Goal: Use online tool/utility: Use online tool/utility

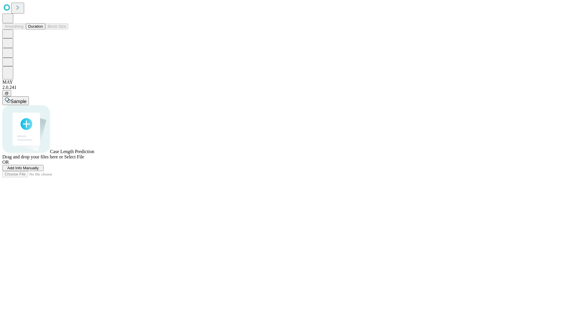
click at [43, 29] on button "Duration" at bounding box center [35, 26] width 19 height 6
click at [39, 170] on span "Add Info Manually" at bounding box center [22, 168] width 31 height 4
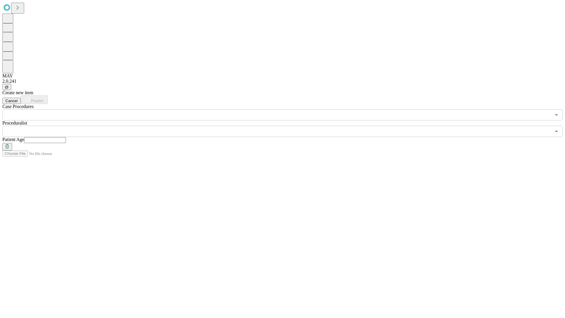
click at [66, 137] on input "text" at bounding box center [45, 140] width 42 height 6
type input "*"
click at [287, 126] on input "text" at bounding box center [276, 131] width 549 height 11
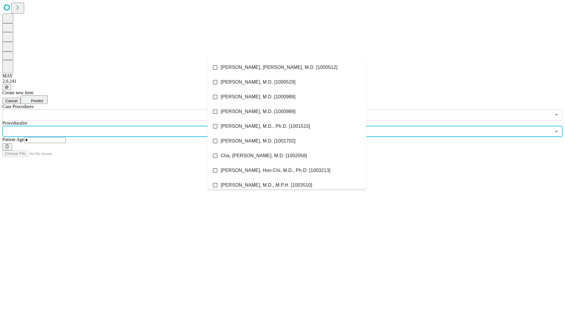
click at [287, 67] on li "[PERSON_NAME], [PERSON_NAME], M.D. [1000512]" at bounding box center [287, 67] width 159 height 15
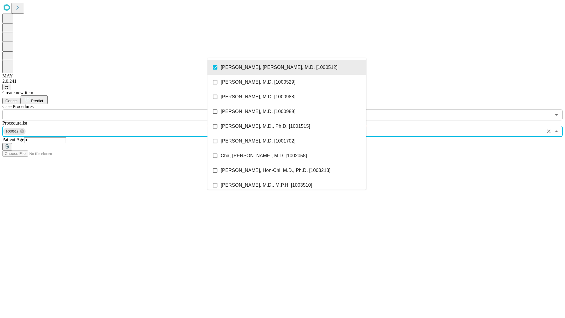
click at [124, 109] on input "text" at bounding box center [276, 114] width 549 height 11
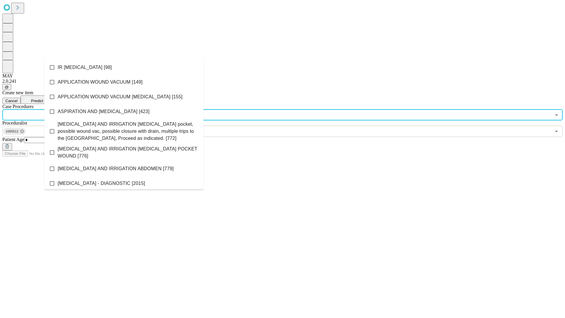
click at [124, 67] on li "IR [MEDICAL_DATA] [98]" at bounding box center [123, 67] width 159 height 15
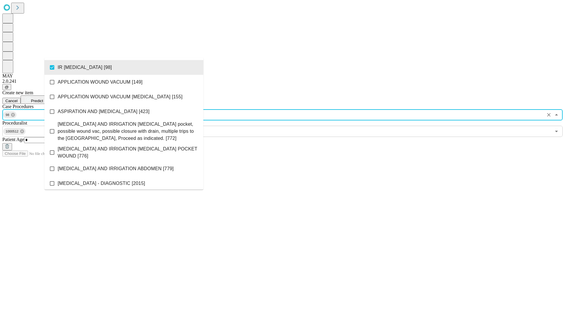
click at [43, 99] on span "Predict" at bounding box center [37, 101] width 12 height 4
